Goal: Book appointment/travel/reservation

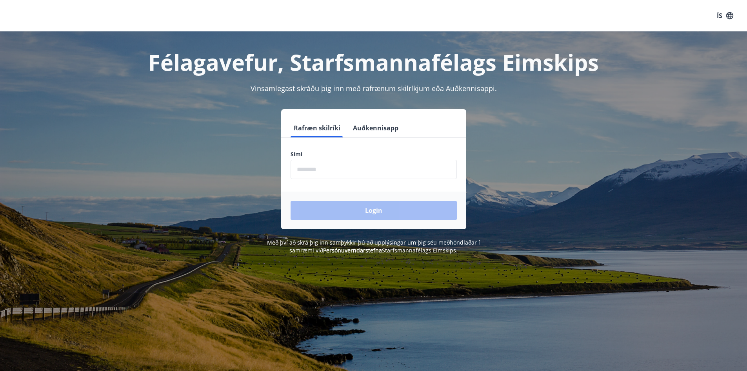
click at [336, 177] on input "phone" at bounding box center [374, 169] width 166 height 19
type input "********"
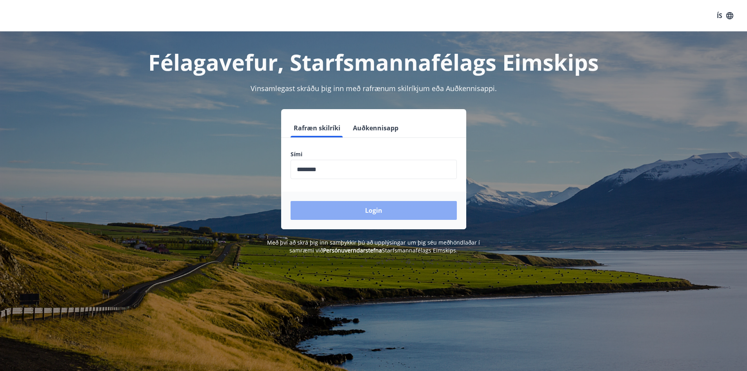
click at [387, 213] on button "Login" at bounding box center [374, 210] width 166 height 19
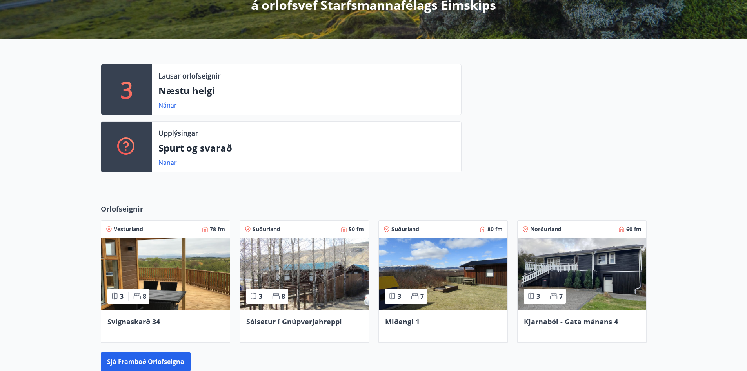
scroll to position [118, 0]
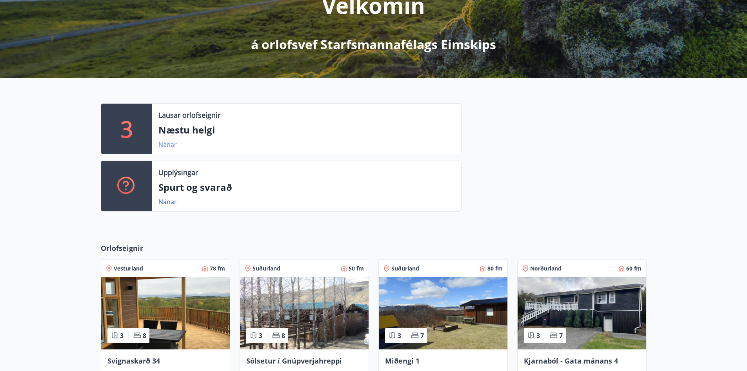
click at [170, 143] on link "Nánar" at bounding box center [167, 144] width 18 height 9
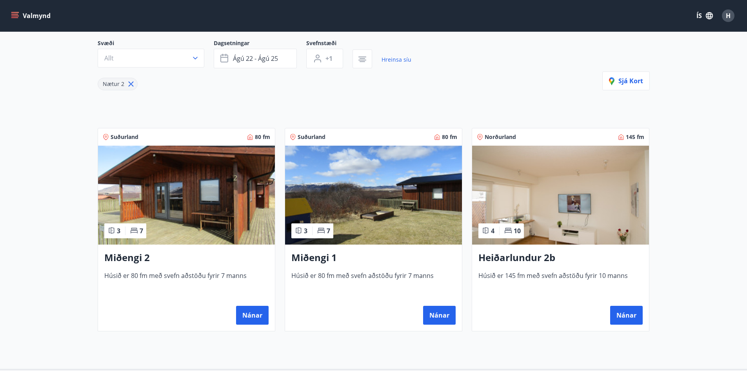
scroll to position [78, 0]
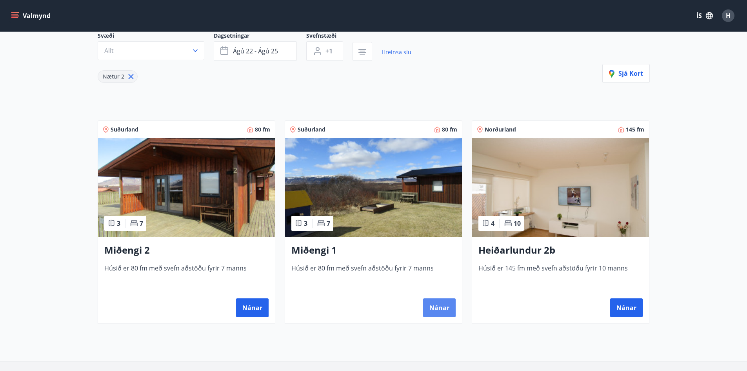
click at [443, 303] on button "Nánar" at bounding box center [439, 307] width 33 height 19
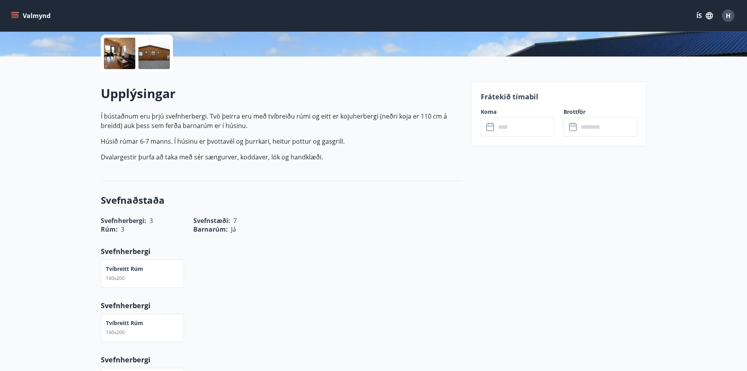
scroll to position [196, 0]
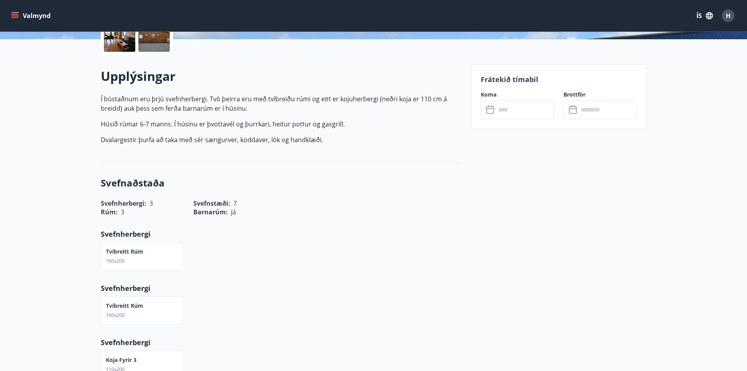
click at [493, 111] on icon at bounding box center [490, 110] width 8 height 8
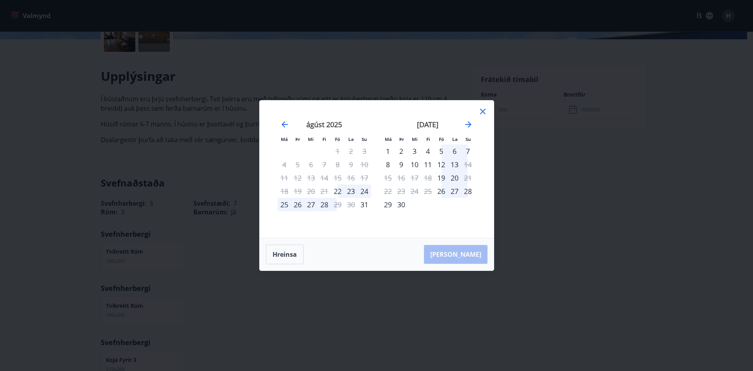
drag, startPoint x: 481, startPoint y: 110, endPoint x: 506, endPoint y: 186, distance: 79.3
click at [482, 110] on icon at bounding box center [482, 111] width 9 height 9
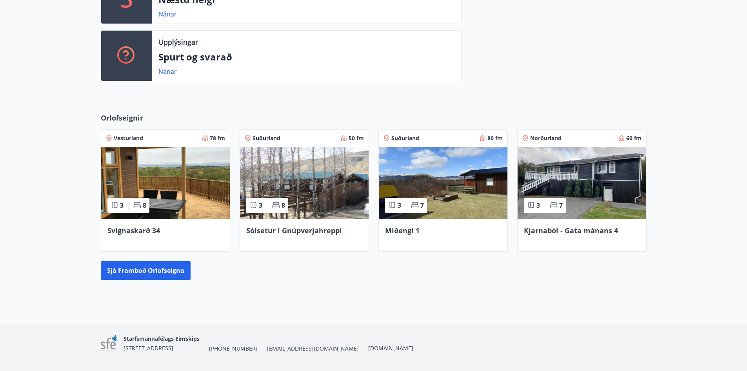
scroll to position [267, 0]
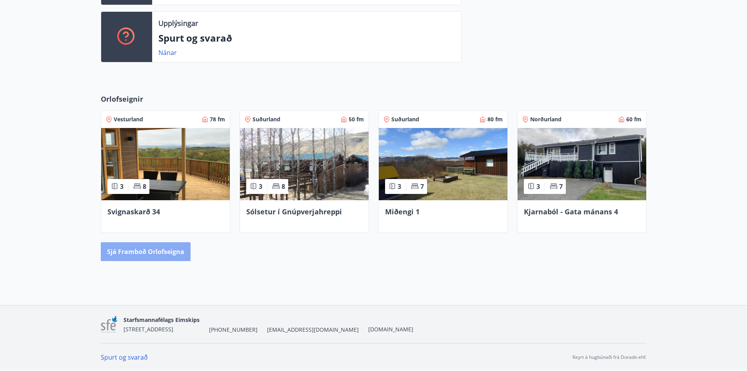
click at [140, 248] on button "Sjá framboð orlofseigna" at bounding box center [146, 251] width 90 height 19
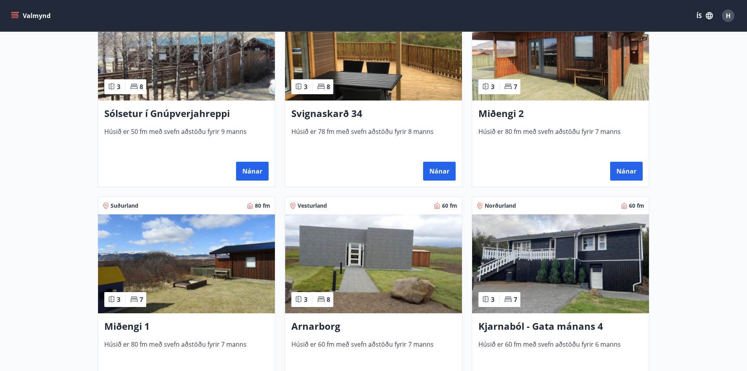
scroll to position [157, 0]
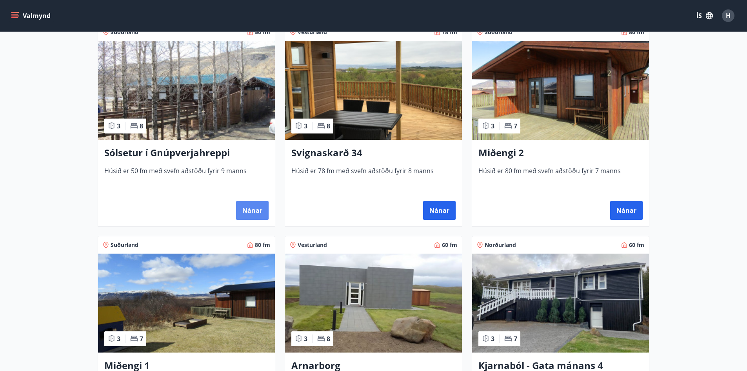
click at [249, 211] on button "Nánar" at bounding box center [252, 210] width 33 height 19
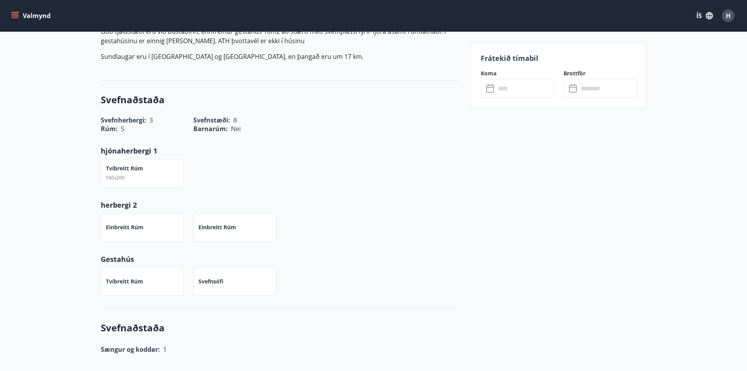
scroll to position [157, 0]
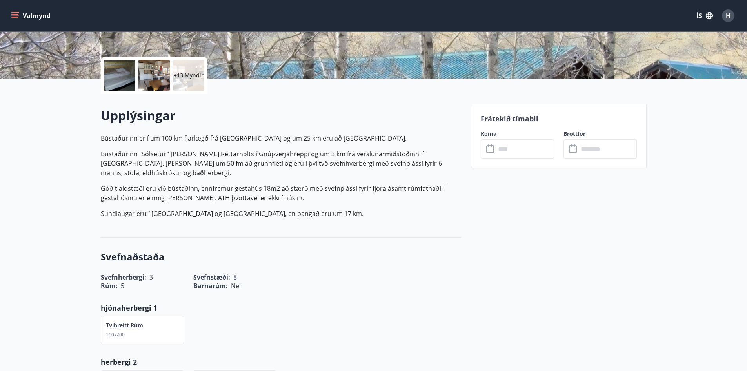
click at [493, 151] on icon at bounding box center [490, 148] width 9 height 9
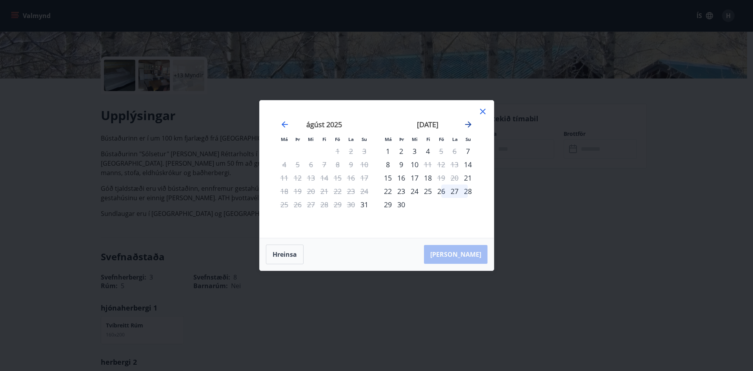
click at [465, 122] on icon "Move forward to switch to the next month." at bounding box center [468, 124] width 9 height 9
click at [483, 109] on icon at bounding box center [482, 111] width 9 height 9
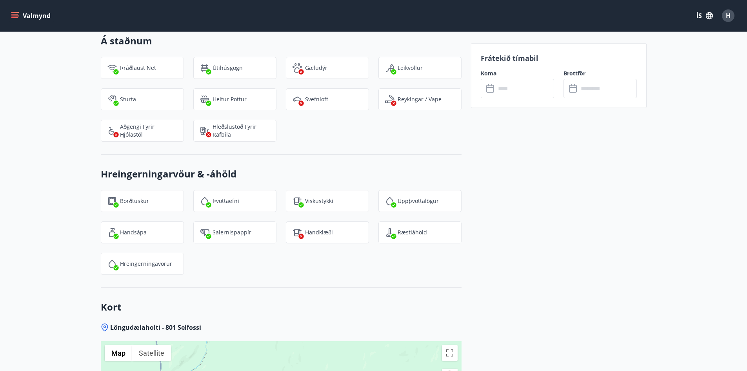
scroll to position [628, 0]
